Goal: Task Accomplishment & Management: Use online tool/utility

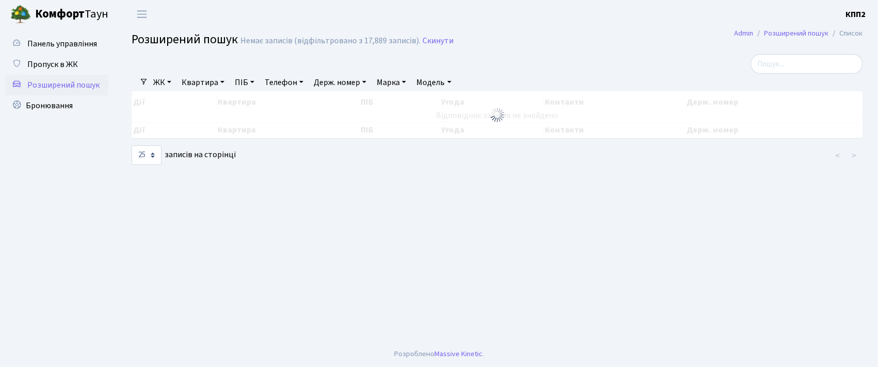
select select "25"
click at [209, 87] on link "Квартира" at bounding box center [202, 83] width 51 height 18
click at [209, 104] on input "text" at bounding box center [208, 103] width 60 height 20
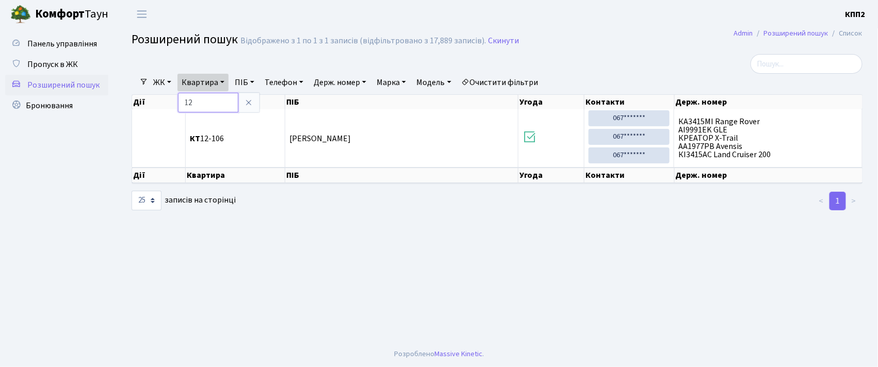
type input "1"
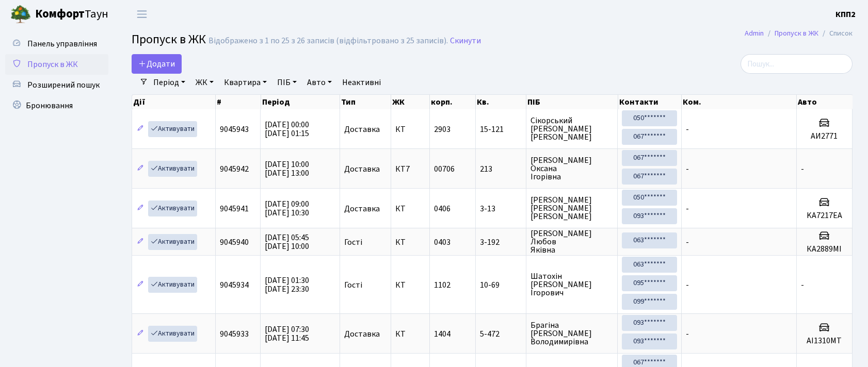
select select "25"
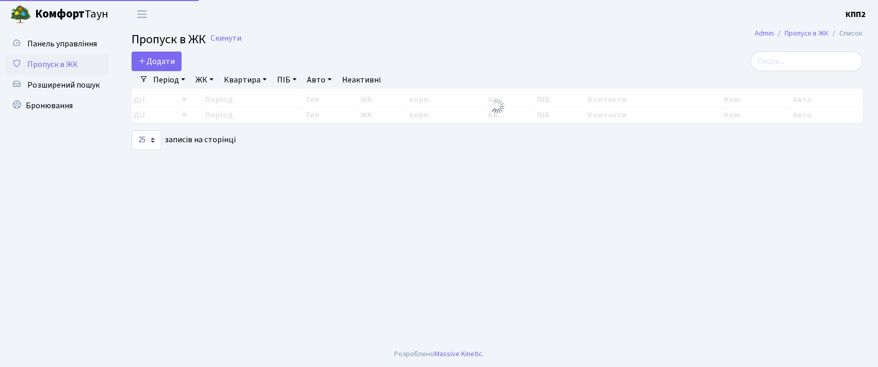
select select "25"
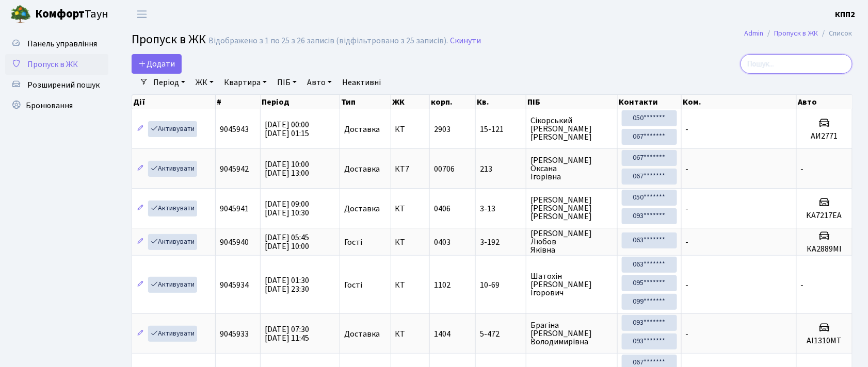
click at [785, 67] on input "search" at bounding box center [796, 64] width 112 height 20
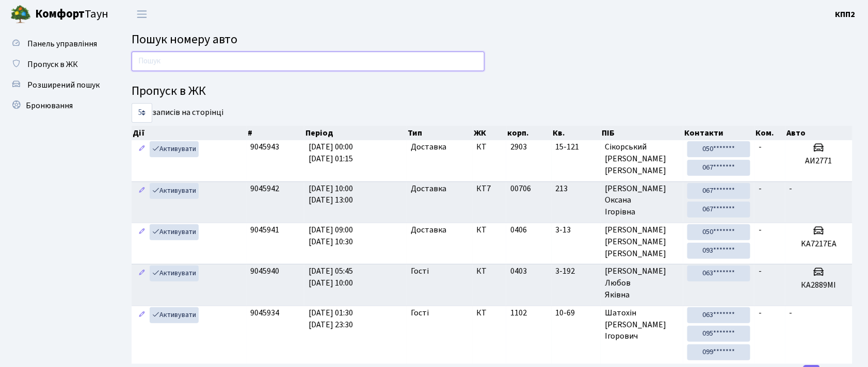
click at [197, 59] on input "text" at bounding box center [308, 62] width 353 height 20
